Goal: Transaction & Acquisition: Register for event/course

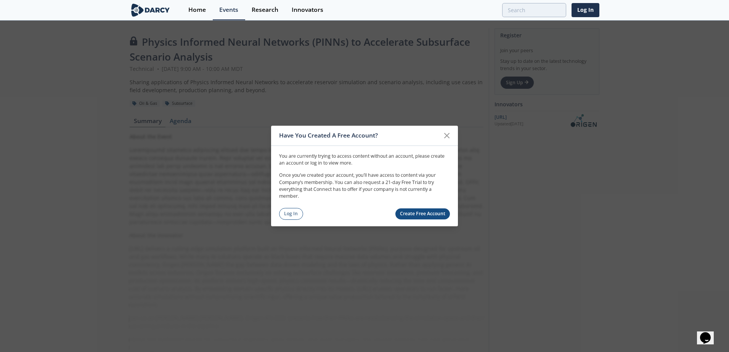
click at [417, 215] on link "Create Free Account" at bounding box center [422, 213] width 55 height 11
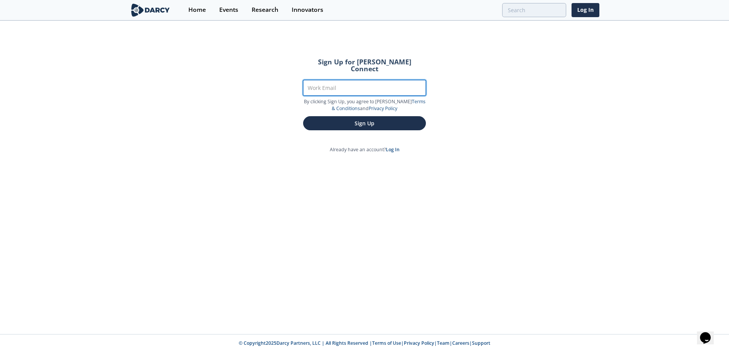
click at [344, 80] on input "Work Email" at bounding box center [364, 88] width 123 height 16
type input "[PERSON_NAME][EMAIL_ADDRESS][PERSON_NAME][DOMAIN_NAME]"
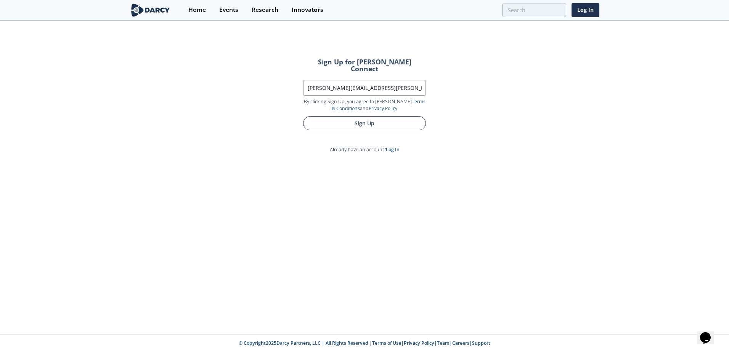
click at [354, 117] on button "Sign Up" at bounding box center [364, 123] width 123 height 14
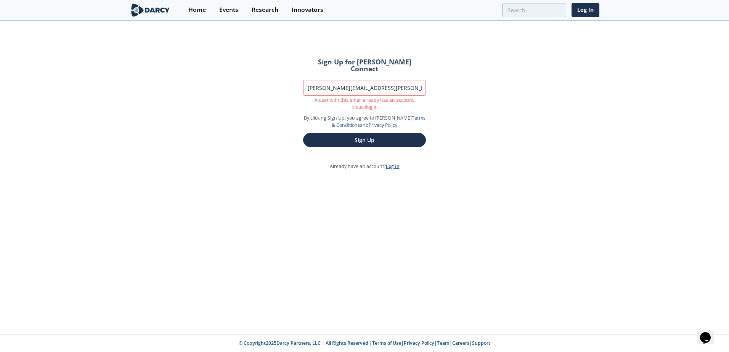
click at [395, 163] on link "Log In" at bounding box center [393, 166] width 14 height 6
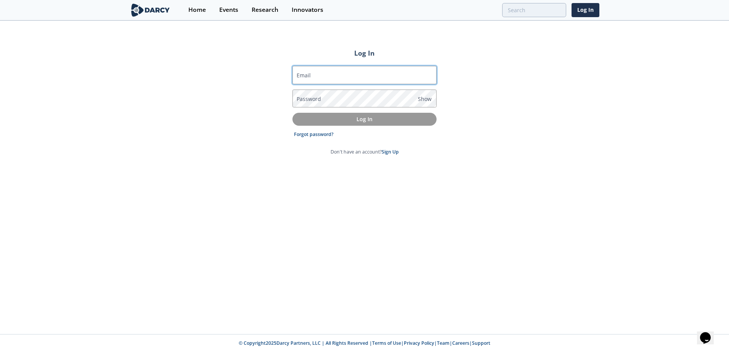
click at [342, 76] on input "Email" at bounding box center [364, 75] width 144 height 18
type input "[PERSON_NAME][EMAIL_ADDRESS][PERSON_NAME][DOMAIN_NAME]"
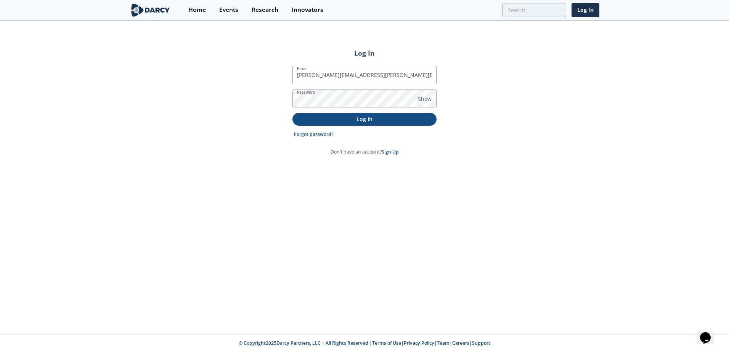
click at [326, 119] on p "Log In" at bounding box center [364, 119] width 133 height 8
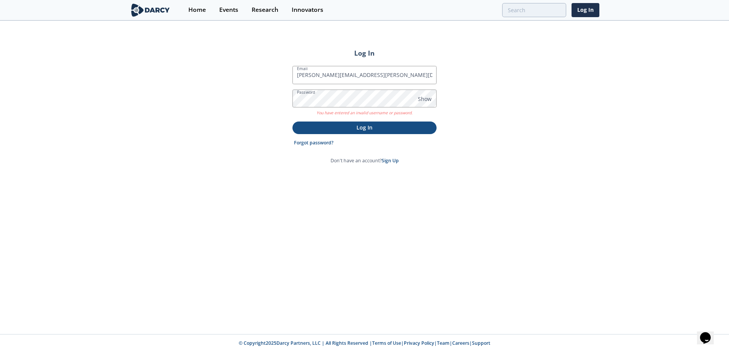
click at [343, 130] on p "Log In" at bounding box center [364, 127] width 133 height 8
click at [425, 100] on span "Show" at bounding box center [425, 99] width 14 height 8
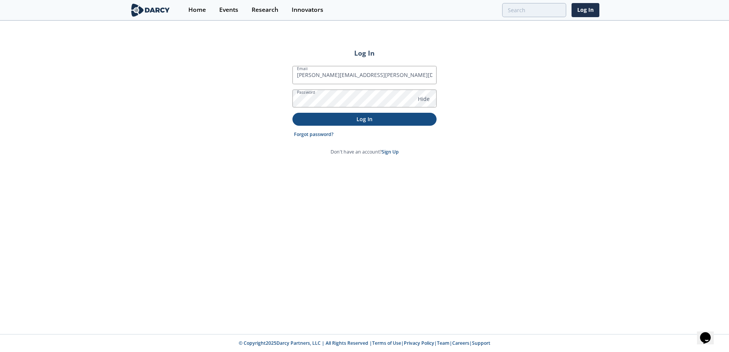
click at [402, 129] on form "Email [PERSON_NAME][EMAIL_ADDRESS][PERSON_NAME][DOMAIN_NAME] Password Hide Log …" at bounding box center [364, 111] width 144 height 90
click at [402, 123] on button "Log In" at bounding box center [364, 119] width 144 height 13
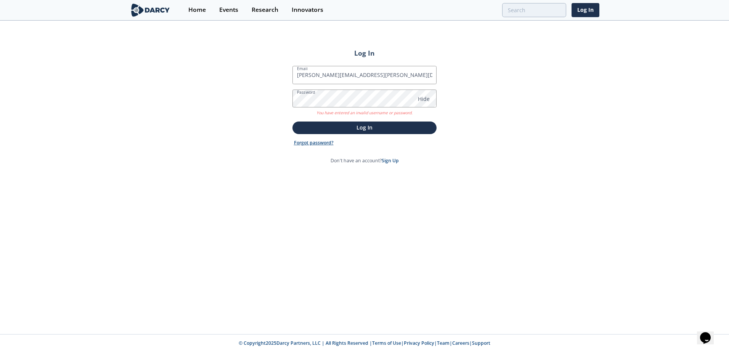
click at [321, 144] on link "Forgot password?" at bounding box center [314, 143] width 40 height 7
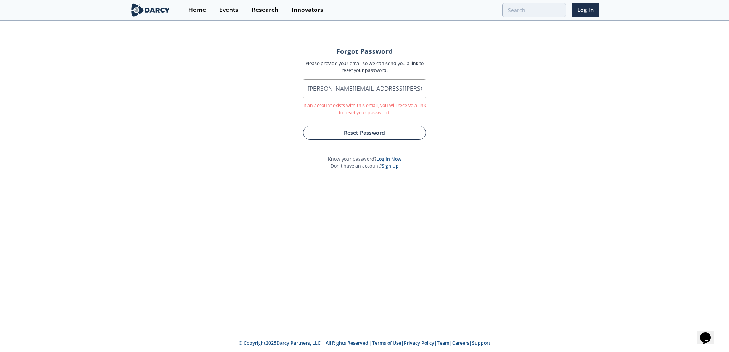
click at [361, 132] on button "Reset Password" at bounding box center [364, 133] width 123 height 14
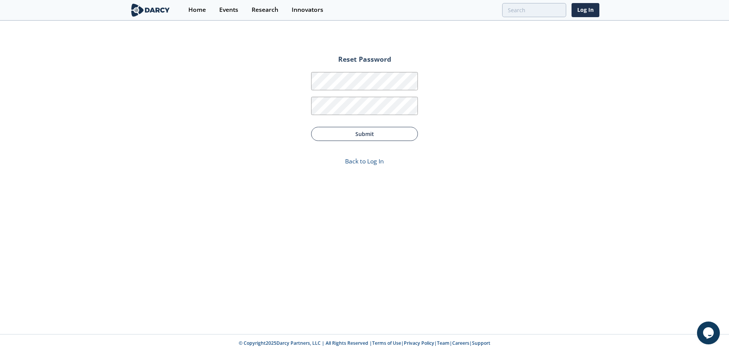
click at [379, 130] on button "Submit" at bounding box center [364, 134] width 107 height 14
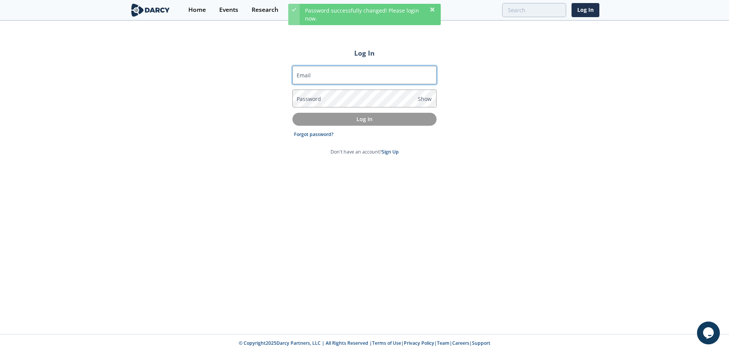
click at [358, 73] on input "Email" at bounding box center [364, 75] width 144 height 18
type input "[PERSON_NAME][EMAIL_ADDRESS][PERSON_NAME][DOMAIN_NAME]"
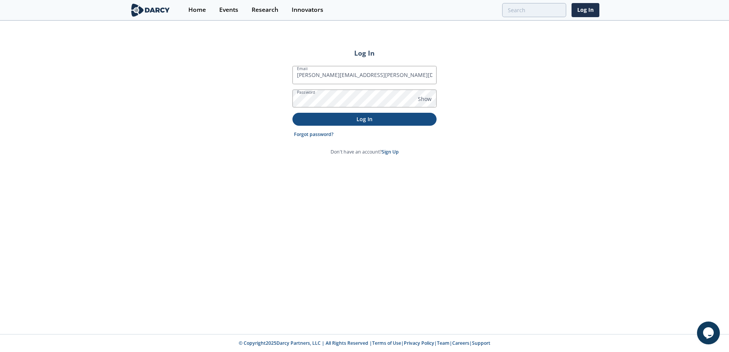
click at [339, 125] on button "Log In" at bounding box center [364, 119] width 144 height 13
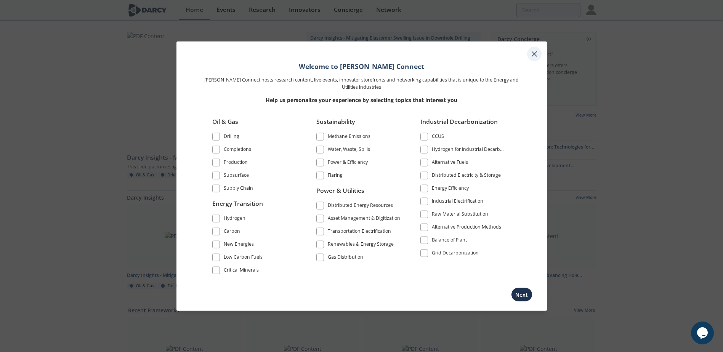
click at [535, 57] on icon at bounding box center [534, 54] width 9 height 9
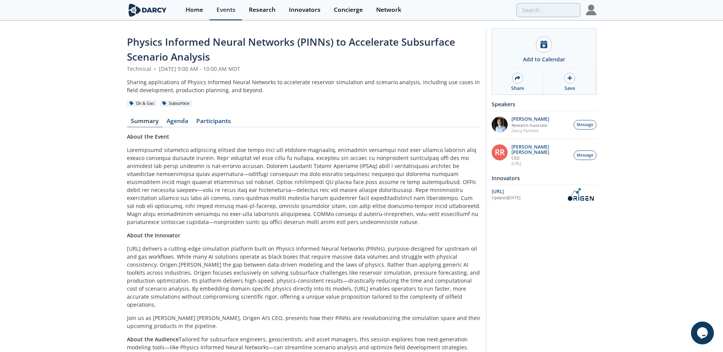
scroll to position [28, 0]
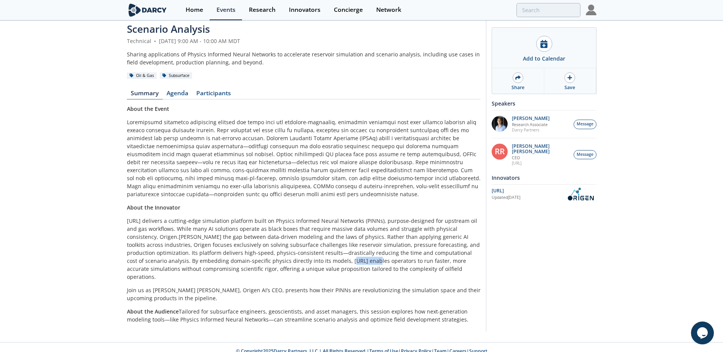
drag, startPoint x: 276, startPoint y: 261, endPoint x: 298, endPoint y: 261, distance: 22.1
click at [298, 261] on p "Origen.ai delivers a cutting-edge simulation platform built on Physics Informed…" at bounding box center [304, 249] width 354 height 64
copy p "Origen.ai"
click at [321, 198] on p at bounding box center [304, 158] width 354 height 80
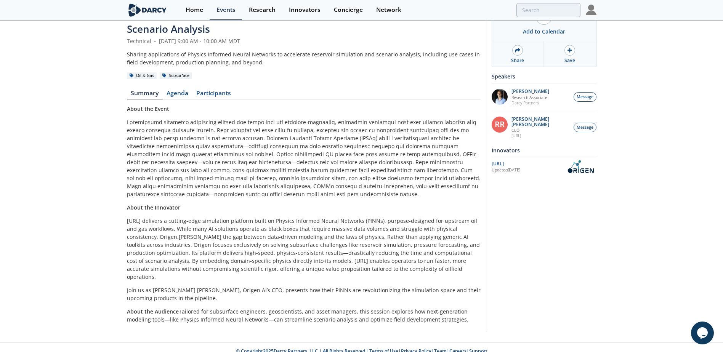
scroll to position [0, 0]
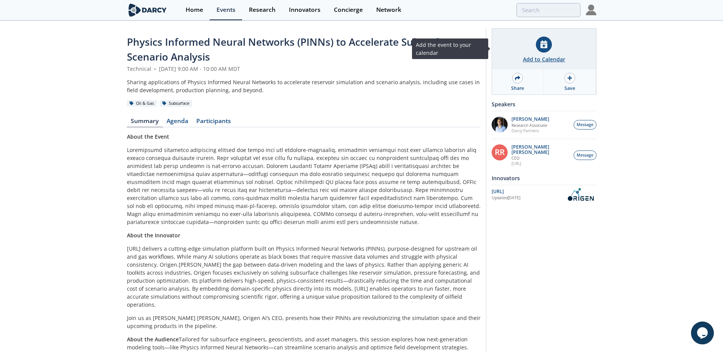
click at [540, 45] on icon at bounding box center [543, 44] width 7 height 8
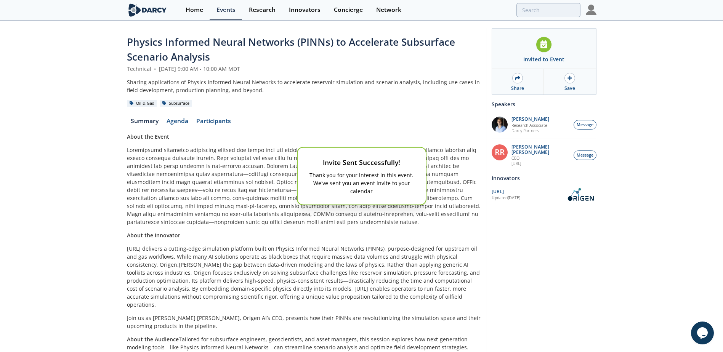
click at [184, 116] on div "Invite Sent Successfully! Thank you for your interest in this event. We've sent…" at bounding box center [361, 176] width 723 height 352
click at [181, 118] on div "Invite Sent Successfully! Thank you for your interest in this event. We've sent…" at bounding box center [361, 176] width 723 height 352
click at [179, 122] on div "Invite Sent Successfully! Thank you for your interest in this event. We've sent…" at bounding box center [361, 176] width 723 height 352
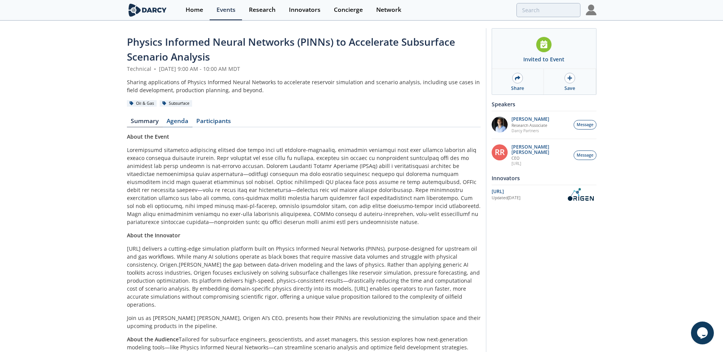
click at [179, 122] on link "Agenda" at bounding box center [178, 122] width 30 height 9
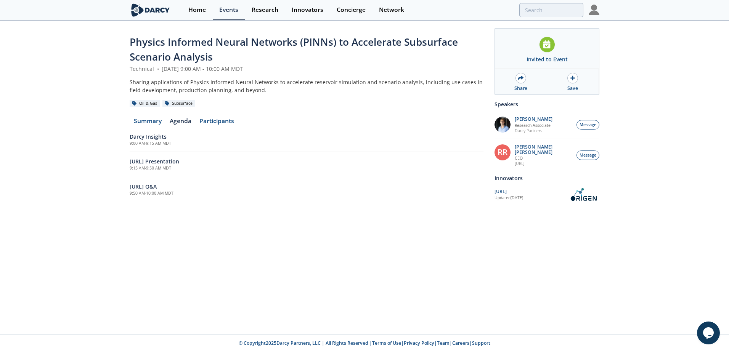
click at [215, 124] on link "Participants" at bounding box center [216, 122] width 43 height 9
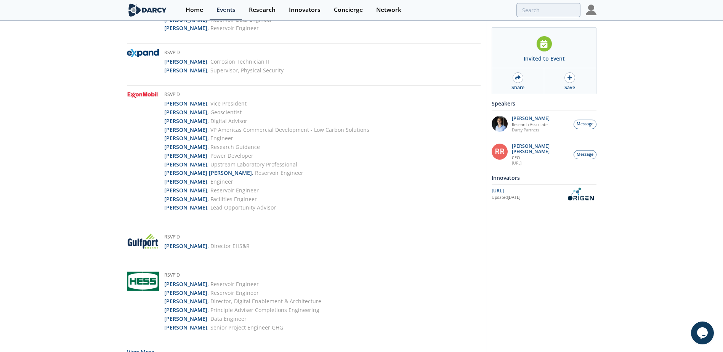
scroll to position [1685, 0]
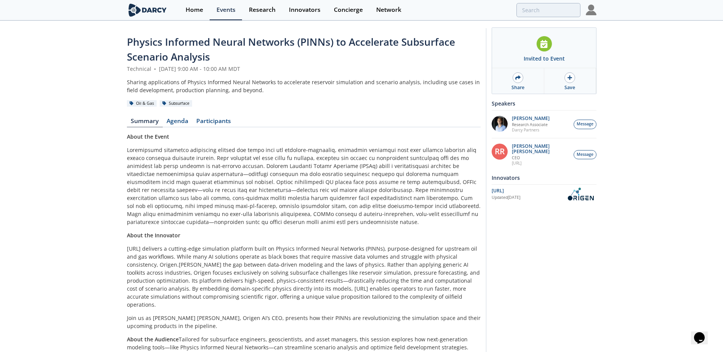
scroll to position [28, 0]
